Goal: Information Seeking & Learning: Find specific fact

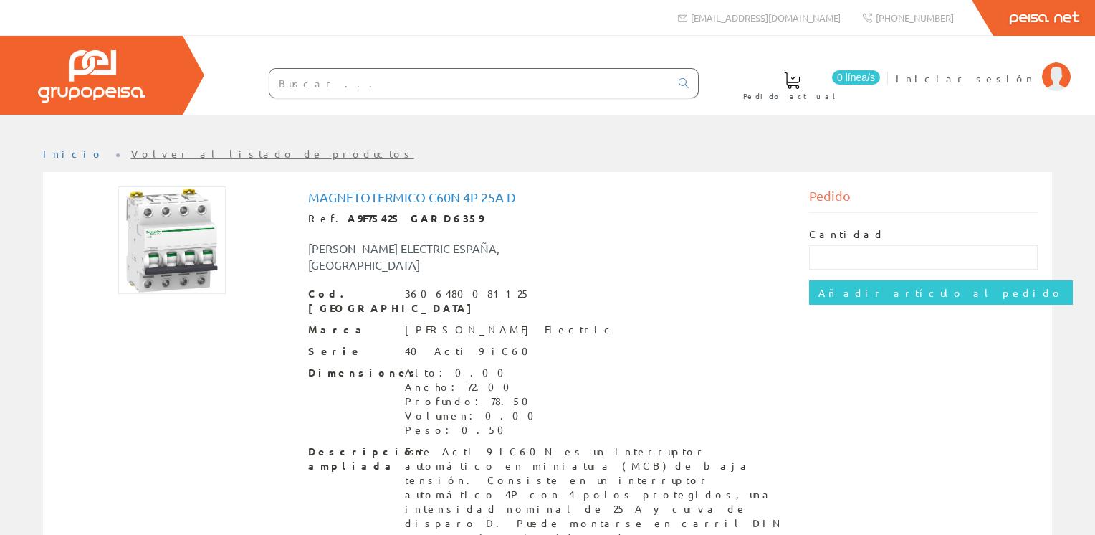
click at [171, 222] on img at bounding box center [172, 240] width 108 height 108
click at [190, 224] on img at bounding box center [172, 240] width 108 height 108
click at [183, 231] on img at bounding box center [172, 240] width 108 height 108
click at [473, 89] on input "text" at bounding box center [470, 83] width 401 height 29
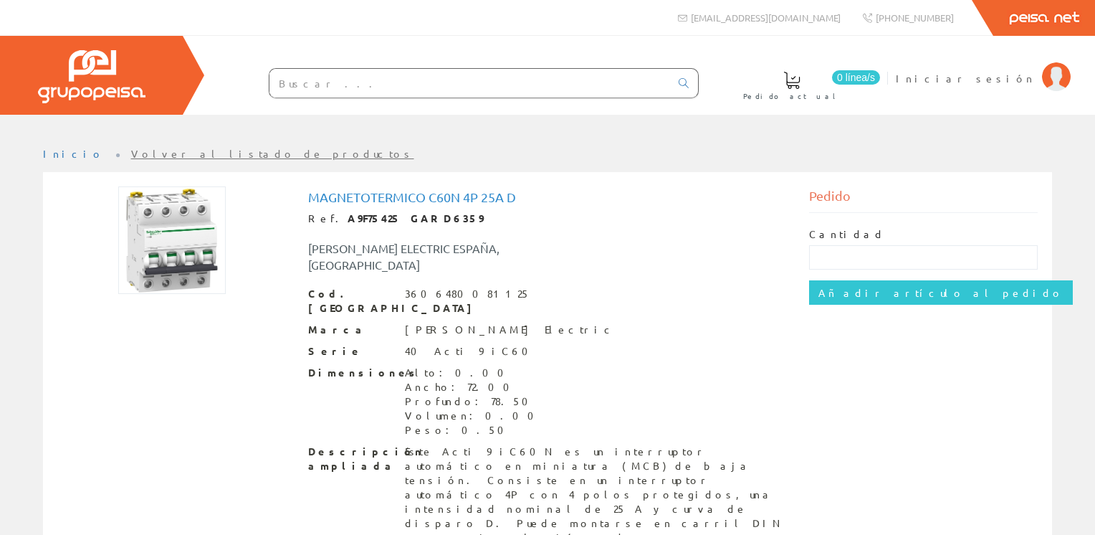
click at [499, 76] on input "text" at bounding box center [470, 83] width 401 height 29
click at [516, 79] on input "text" at bounding box center [470, 83] width 401 height 29
click at [548, 85] on input "text" at bounding box center [470, 83] width 401 height 29
click at [579, 70] on input "text" at bounding box center [470, 83] width 401 height 29
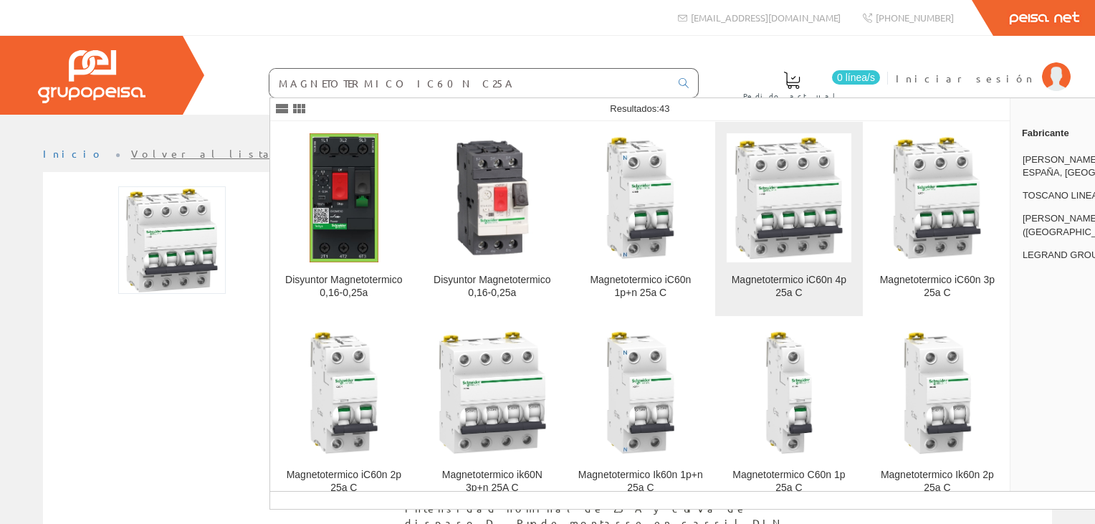
type input "MAGNETOTERMICO IC60N C25A"
click at [795, 234] on img at bounding box center [789, 197] width 125 height 125
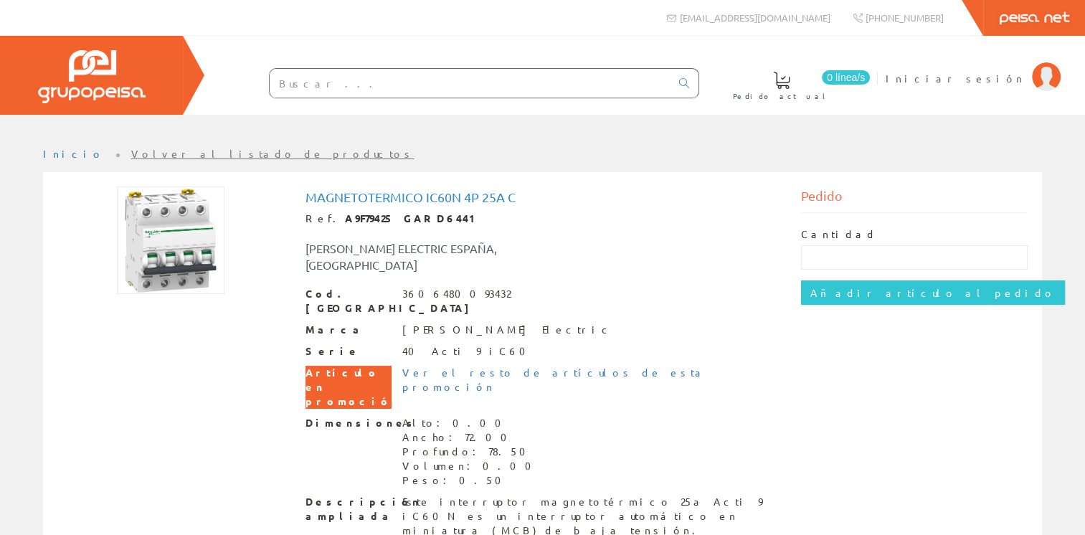
click at [543, 195] on h1 "Magnetotermico iC60n 4p 25a C" at bounding box center [542, 197] width 475 height 14
drag, startPoint x: 517, startPoint y: 194, endPoint x: 284, endPoint y: 194, distance: 233.0
click at [284, 194] on div "Magnetotermico iC60n 4p 25a C Ref. A9F79425 GARD6441 SCHNEIDER ELECTRIC ESPAÑA,…" at bounding box center [542, 394] width 991 height 416
copy div "Magnetotermico iC60n 4p 25a C"
click at [440, 265] on div "Magnetotermico iC60n 4p 25a C Ref. A9F79425 GARD6441 SCHNEIDER ELECTRIC ESPAÑA,…" at bounding box center [542, 392] width 475 height 405
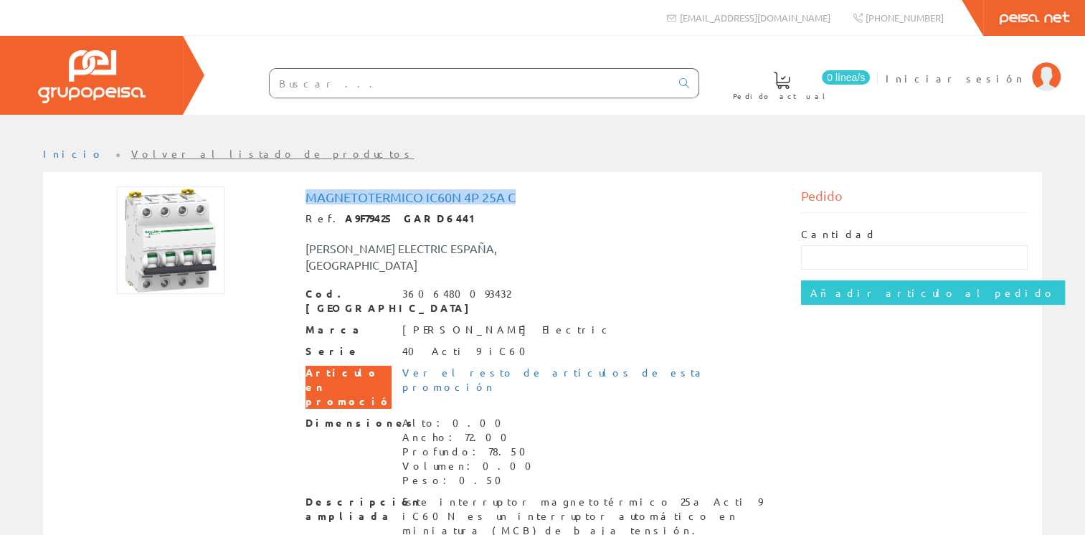
drag, startPoint x: 496, startPoint y: 199, endPoint x: 297, endPoint y: 182, distance: 200.0
click at [297, 182] on div "Magnetotermico iC60n 4p 25a C Ref. A9F79425 GARD6441 SCHNEIDER ELECTRIC ESPAÑA,…" at bounding box center [542, 392] width 970 height 422
copy h1 "Magnetotermico iC60n 4p 25a C"
click at [544, 241] on div "[PERSON_NAME] ELECTRIC ESPAÑA, [GEOGRAPHIC_DATA]" at bounding box center [439, 256] width 289 height 33
click at [998, 77] on span "Iniciar sesión" at bounding box center [954, 78] width 139 height 14
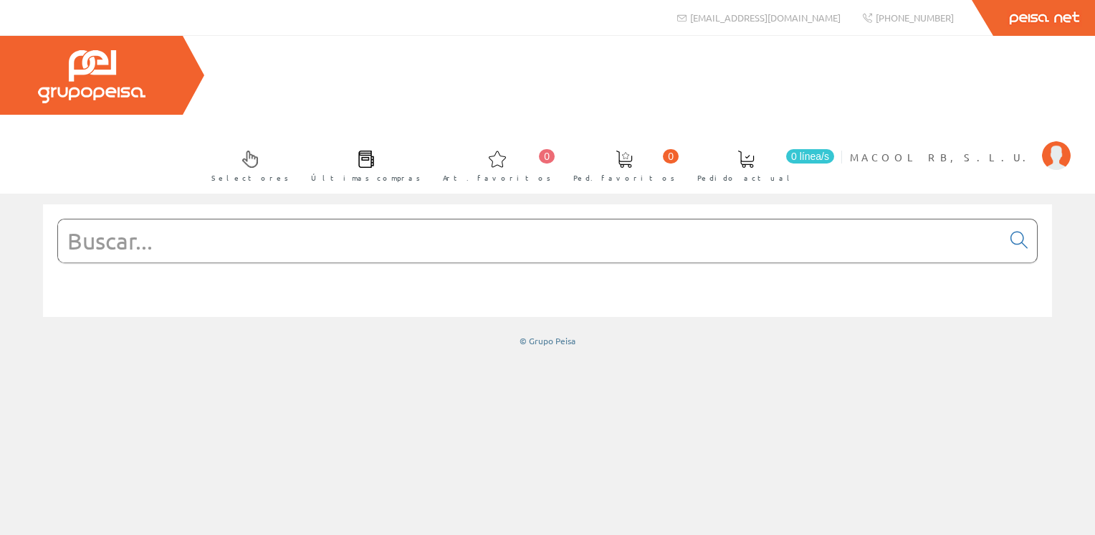
click at [531, 219] on input "text" at bounding box center [530, 240] width 944 height 43
paste input "Magnetotermico iC60n 4p 25a C"
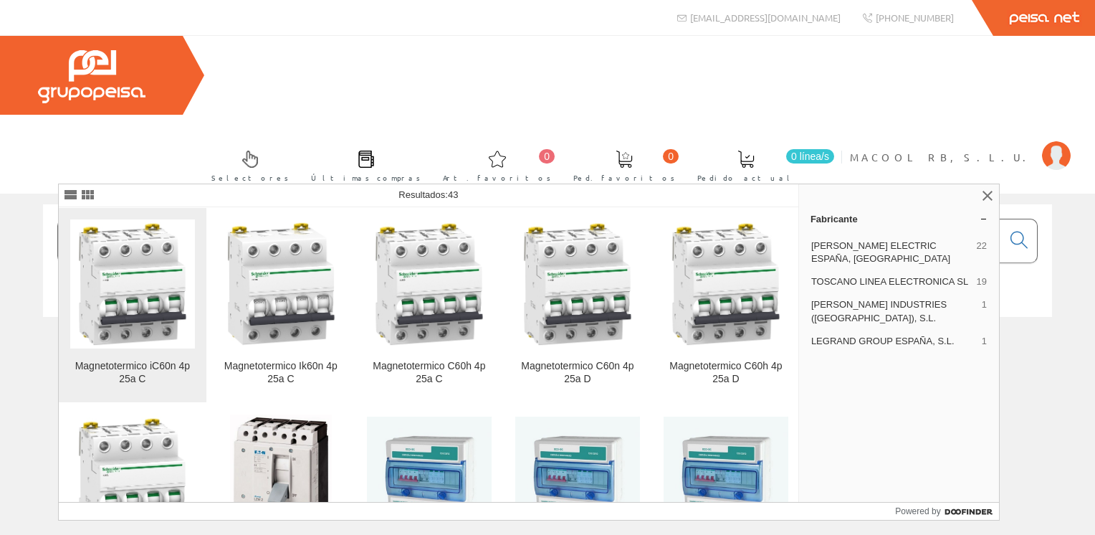
type input "Magnetotermico iC60n 4p 25a C"
click at [149, 300] on img at bounding box center [132, 284] width 125 height 125
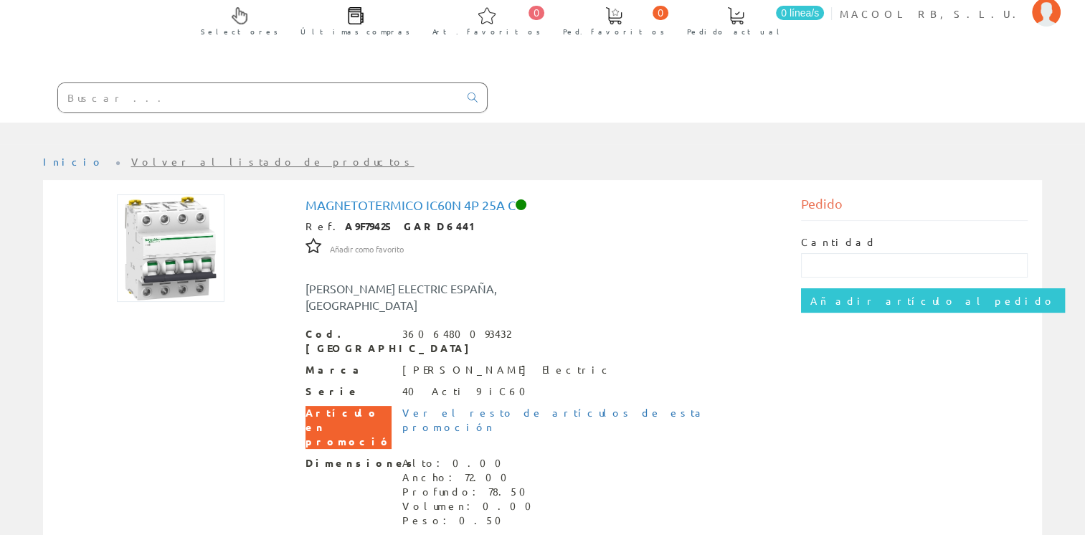
scroll to position [215, 0]
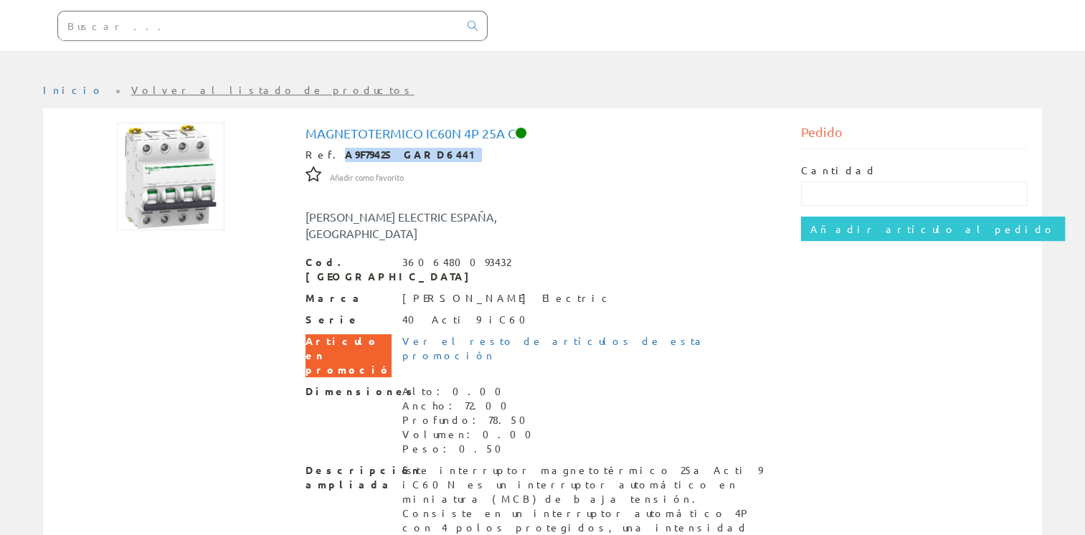
drag, startPoint x: 437, startPoint y: 72, endPoint x: 326, endPoint y: 79, distance: 111.4
click at [326, 148] on div "Ref. A9F79425 GARD6441" at bounding box center [542, 155] width 475 height 14
drag, startPoint x: 326, startPoint y: 79, endPoint x: 609, endPoint y: 55, distance: 283.4
click at [598, 126] on h1 "Magnetotermico iC60n 4p 25a C" at bounding box center [542, 133] width 475 height 14
drag, startPoint x: 347, startPoint y: 71, endPoint x: 326, endPoint y: 72, distance: 20.8
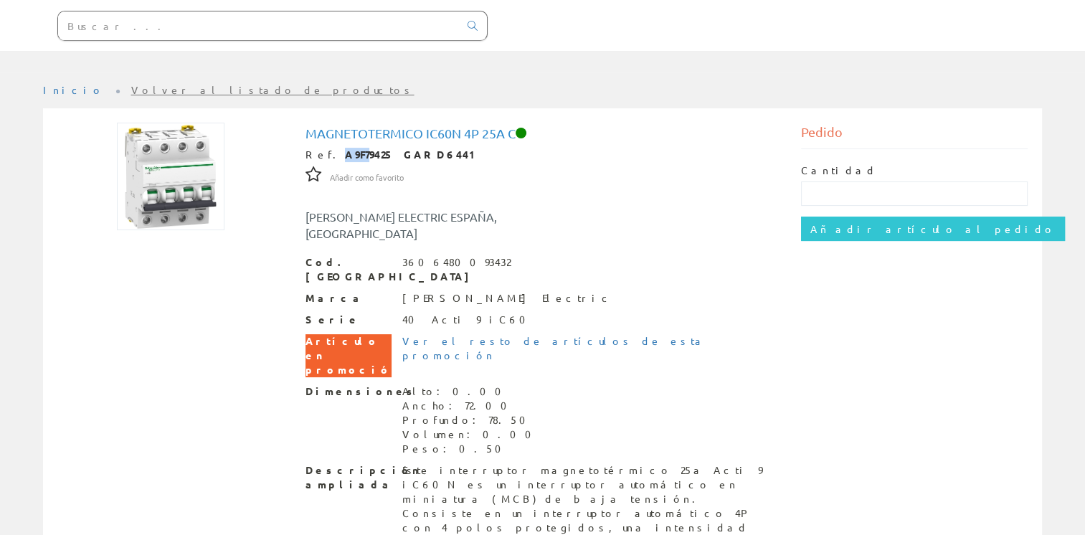
click at [345, 148] on strong "A9F79425 GARD6441" at bounding box center [413, 154] width 137 height 13
drag, startPoint x: 326, startPoint y: 72, endPoint x: 330, endPoint y: 92, distance: 21.1
click at [330, 170] on link "Añadir como favorito" at bounding box center [367, 176] width 74 height 13
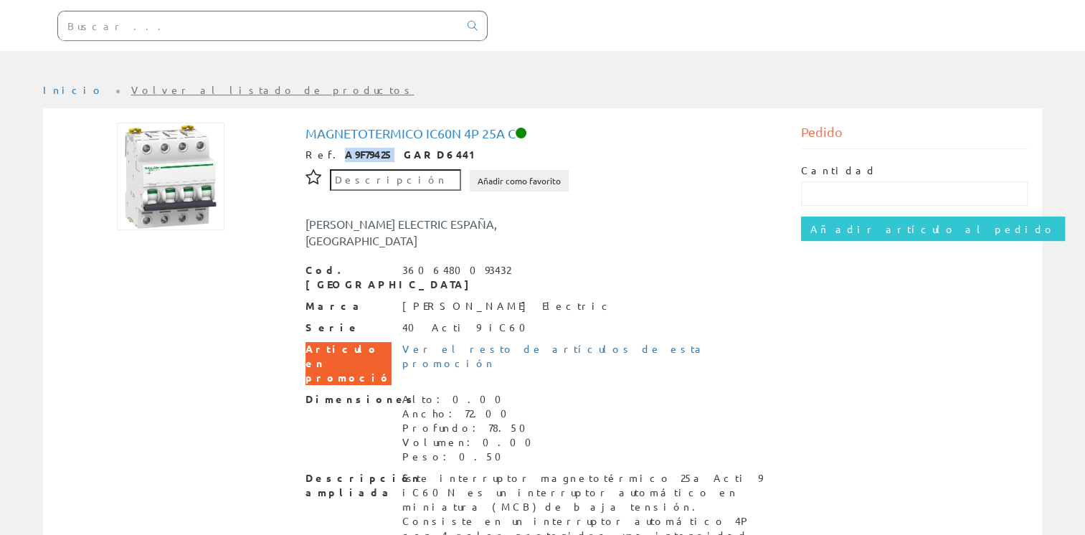
drag, startPoint x: 371, startPoint y: 73, endPoint x: 326, endPoint y: 77, distance: 44.6
click at [345, 148] on strong "A9F79425 GARD6441" at bounding box center [413, 154] width 137 height 13
copy strong "A9F79425"
click at [143, 123] on img at bounding box center [171, 177] width 108 height 108
click at [158, 123] on img at bounding box center [171, 177] width 108 height 108
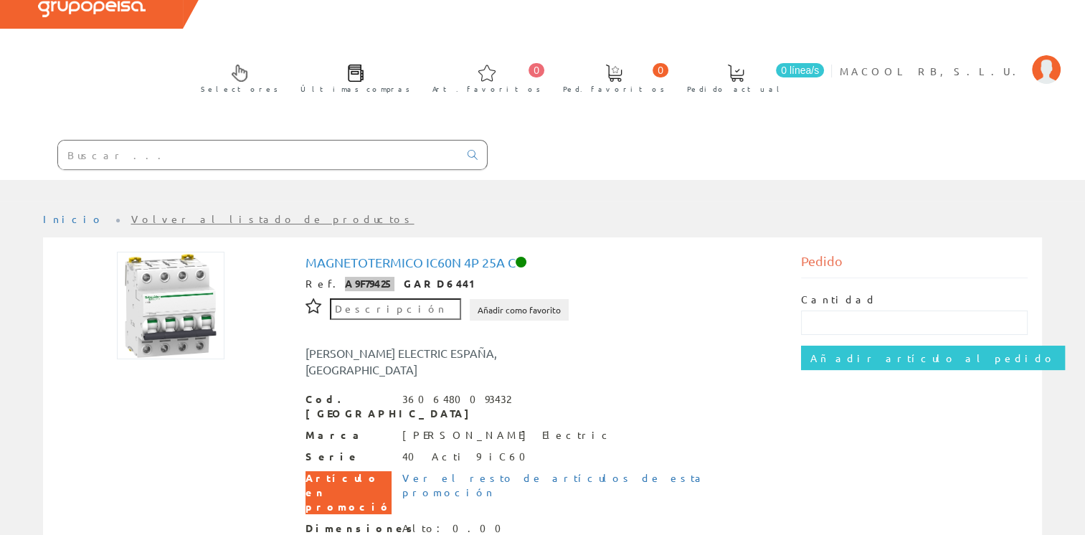
scroll to position [72, 0]
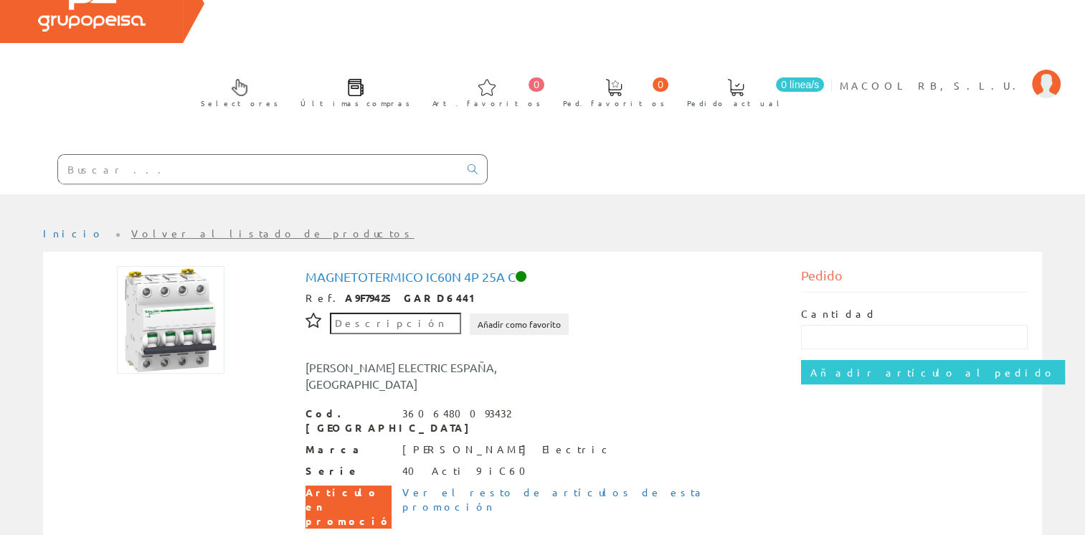
click at [292, 155] on input "text" at bounding box center [258, 169] width 401 height 29
paste input "MAGNETOTERMICO 1k60N 1P+A 25A C"
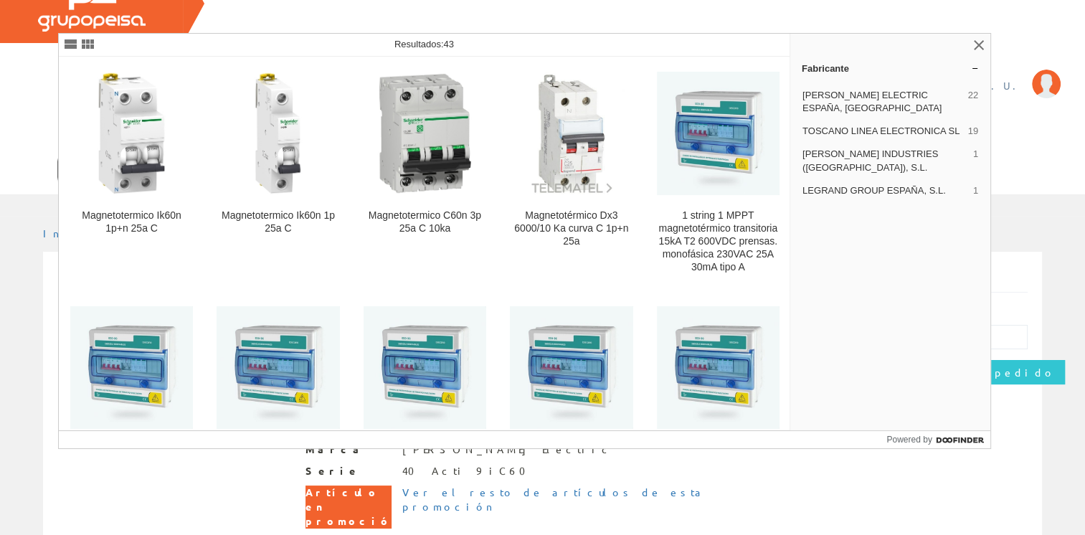
type input "MAGNETOTERMICO 1k60N 1P+A 25A C"
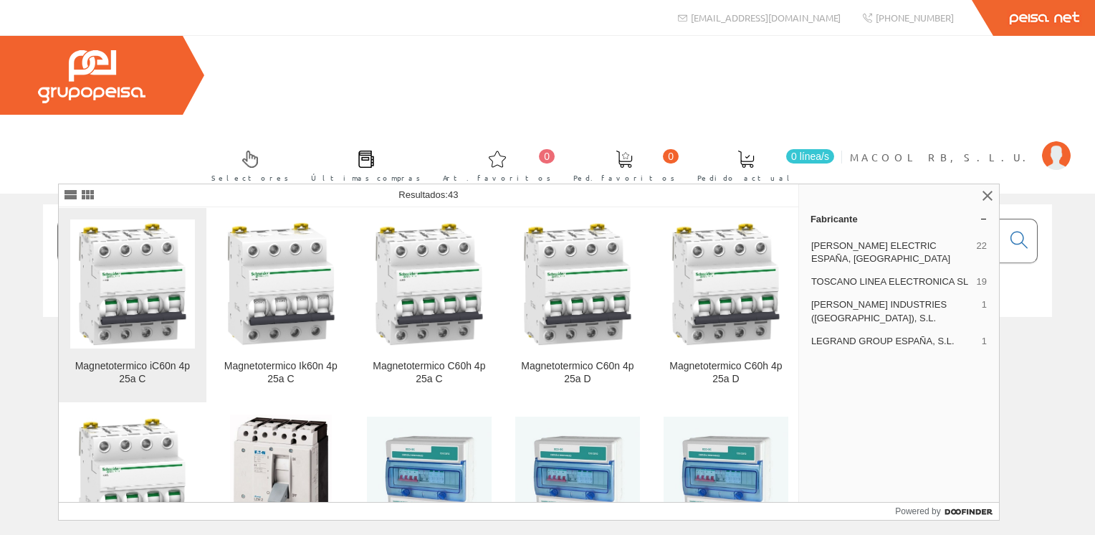
click at [143, 279] on img at bounding box center [132, 284] width 125 height 125
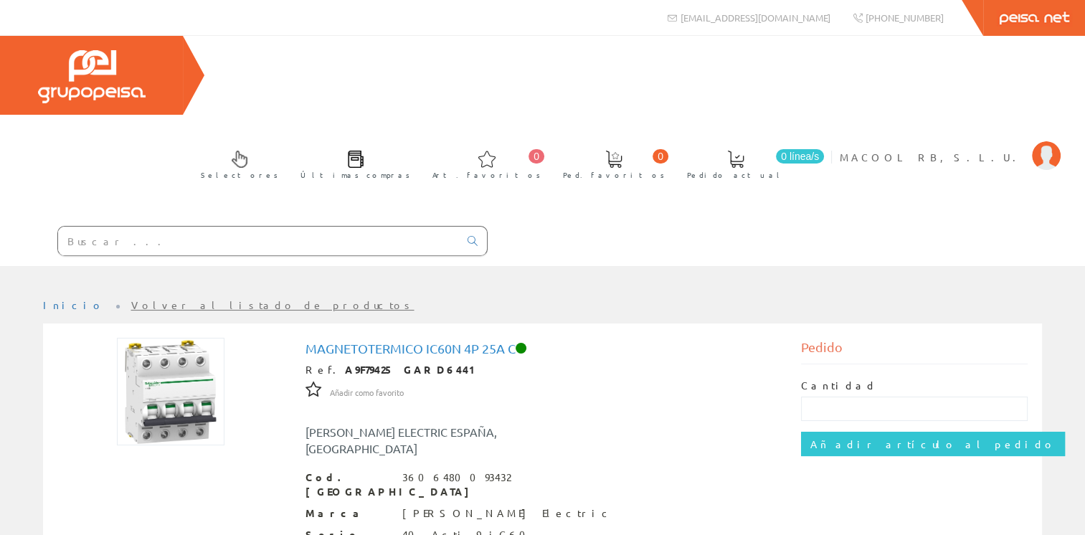
scroll to position [72, 0]
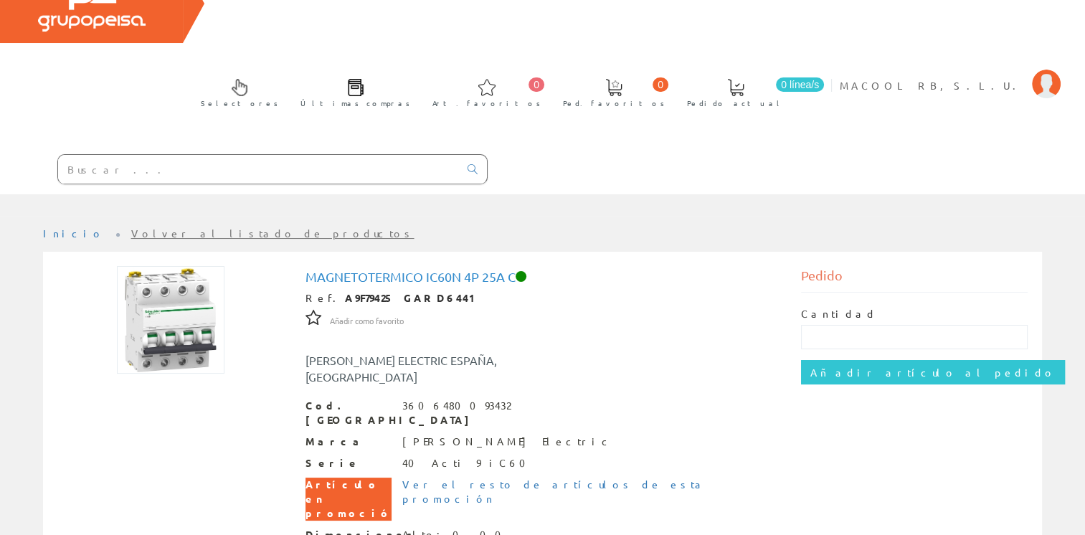
click at [181, 266] on img at bounding box center [171, 320] width 108 height 108
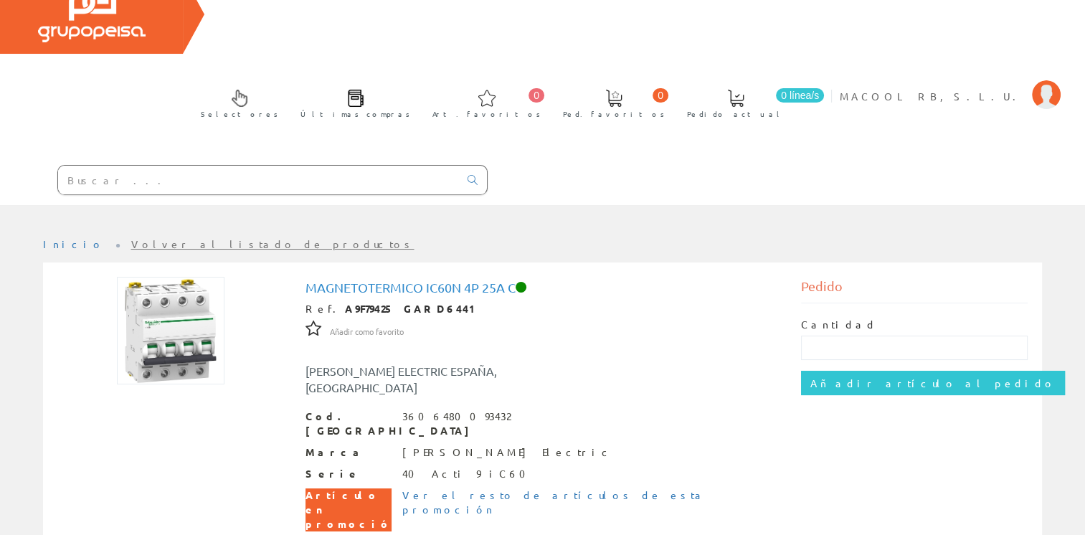
scroll to position [215, 0]
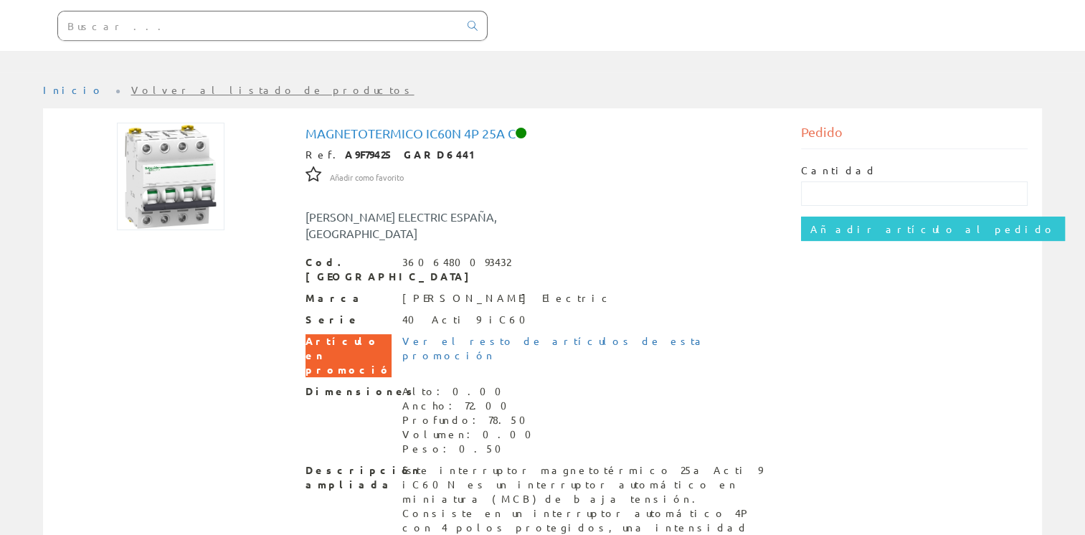
click at [187, 123] on img at bounding box center [171, 177] width 108 height 108
drag, startPoint x: 462, startPoint y: 52, endPoint x: 301, endPoint y: 48, distance: 160.6
click at [301, 123] on div "Magnetotermico iC60n 4p 25a C Ref. A9F79425 GARD6441 Añadir como favorito Añadi…" at bounding box center [543, 418] width 496 height 591
